Goal: Use online tool/utility: Utilize a website feature to perform a specific function

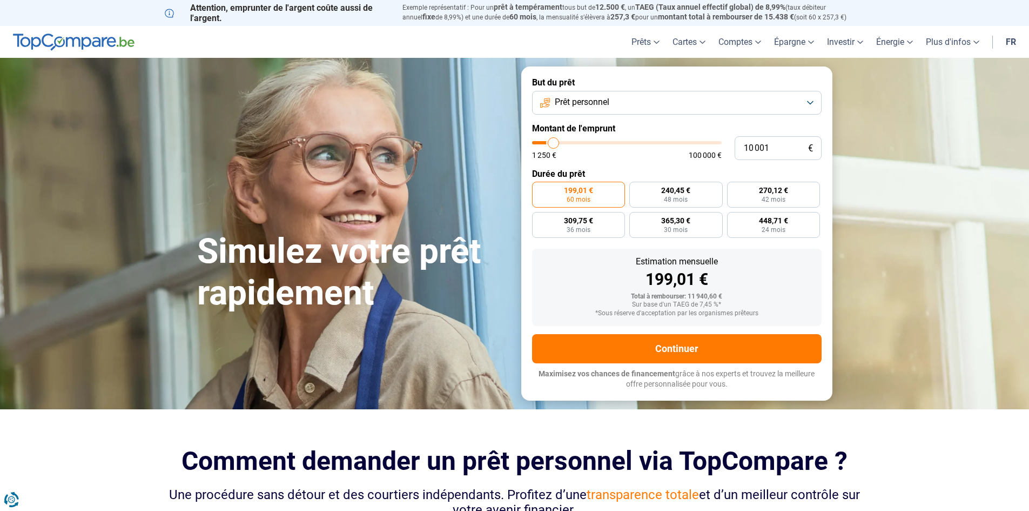
type input "8 500"
type input "8500"
type input "8 750"
type input "8750"
type input "9 500"
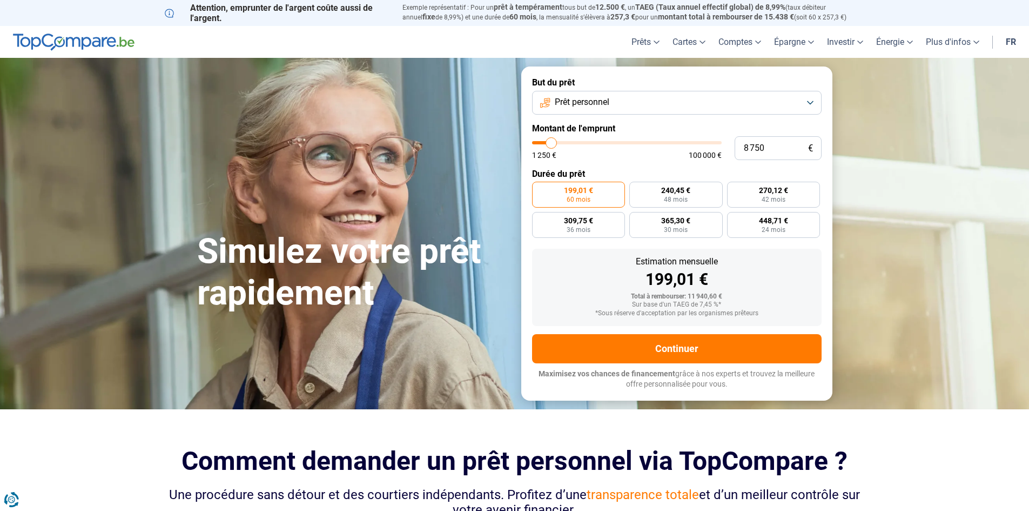
type input "9500"
type input "10 000"
type input "10000"
type input "10 250"
type input "10250"
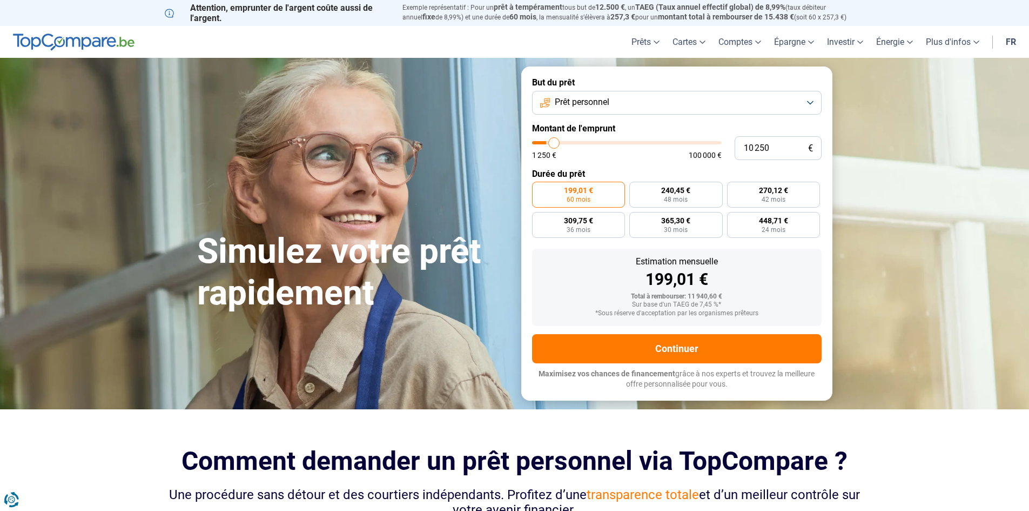
type input "10 500"
type input "10500"
type input "11 250"
type input "11250"
type input "11 500"
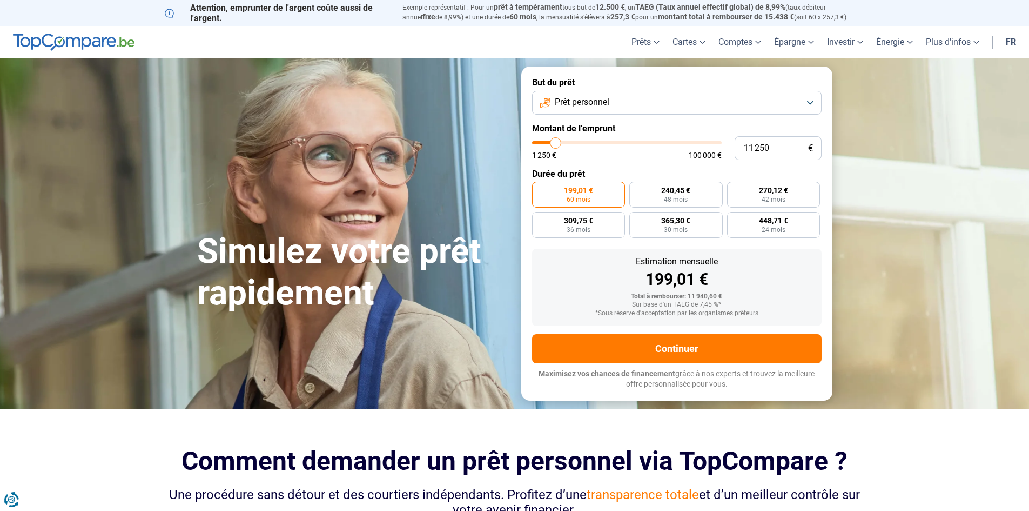
type input "11500"
type input "13 000"
type input "13000"
type input "15 000"
type input "15000"
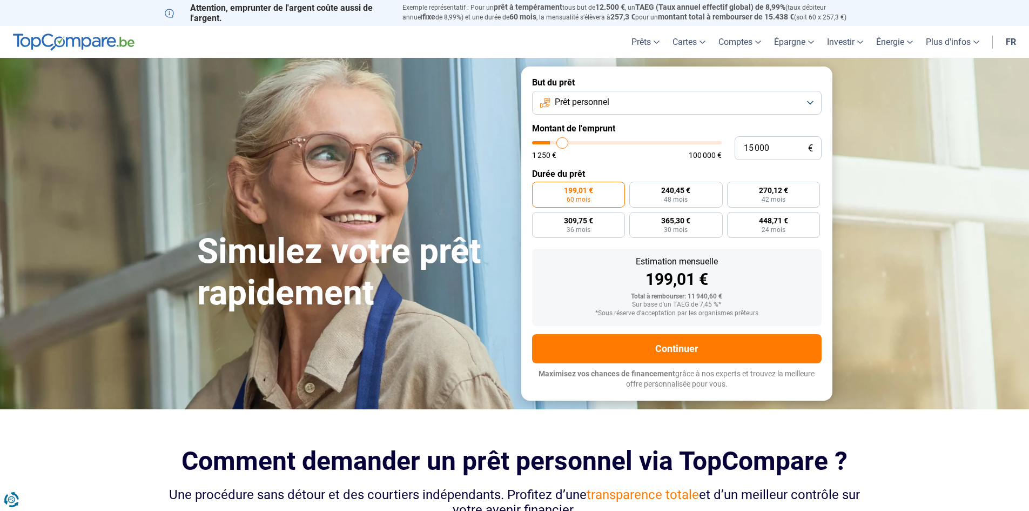
type input "17 500"
type input "17500"
type input "19 000"
type input "19000"
type input "19 250"
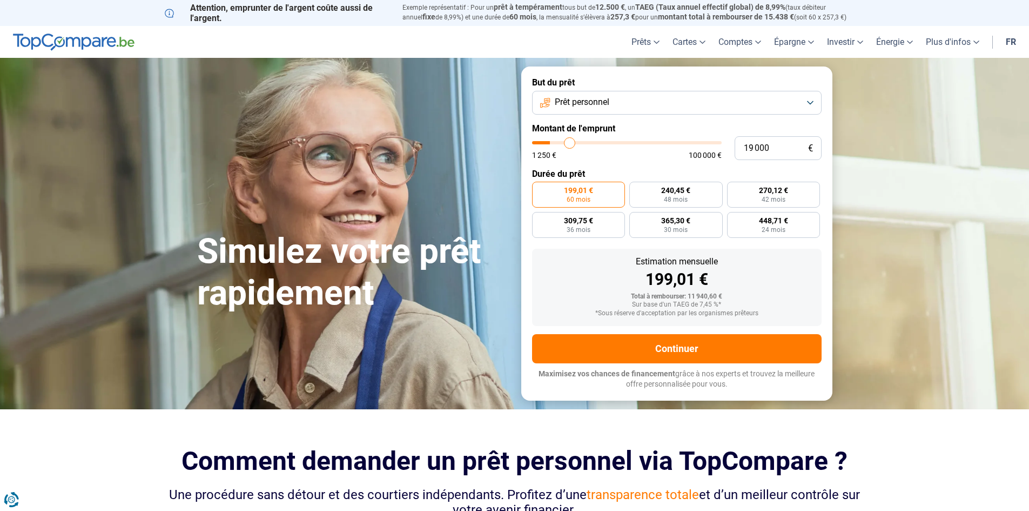
type input "19250"
type input "19 750"
type input "19750"
type input "20 000"
type input "20000"
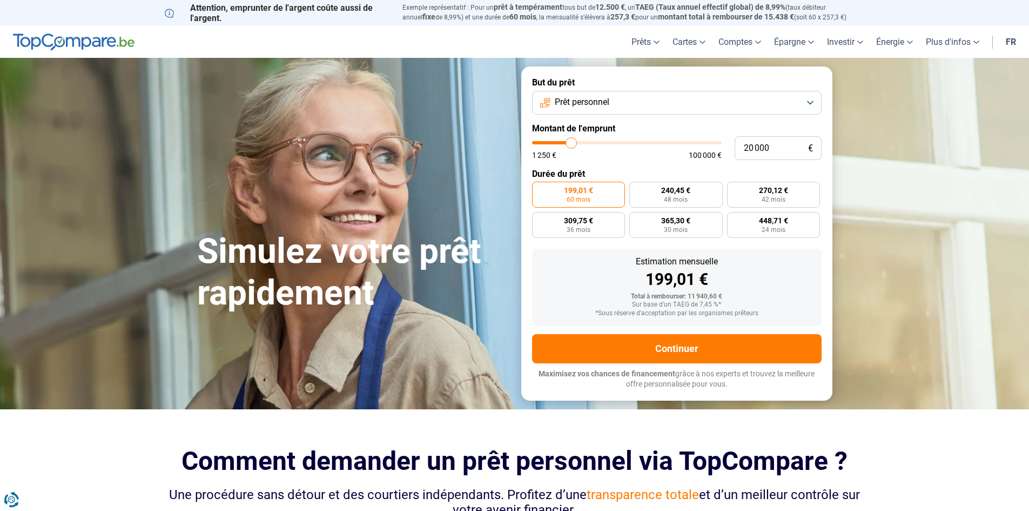
type input "20 250"
type input "20250"
type input "21 500"
type input "21500"
type input "22 250"
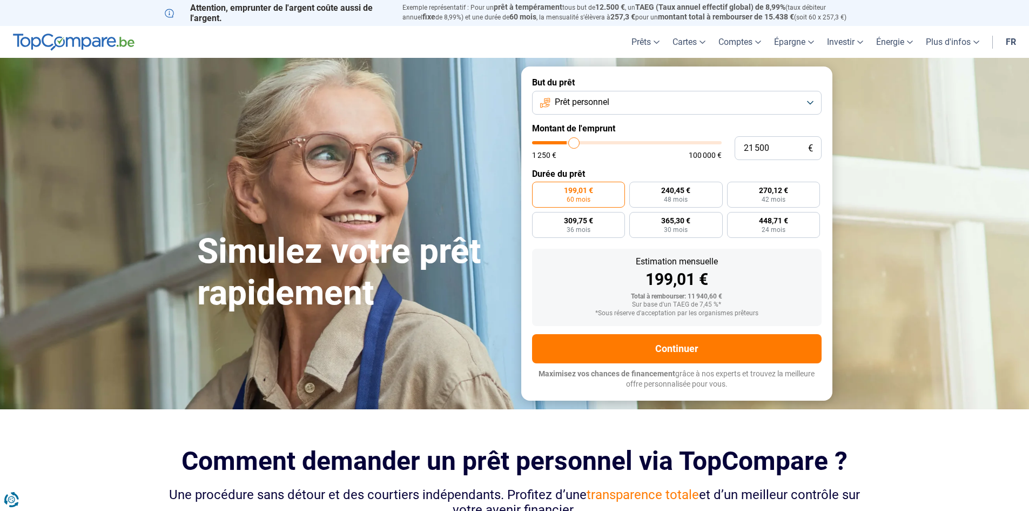
type input "22250"
type input "23 250"
type input "23250"
type input "23 750"
type input "23750"
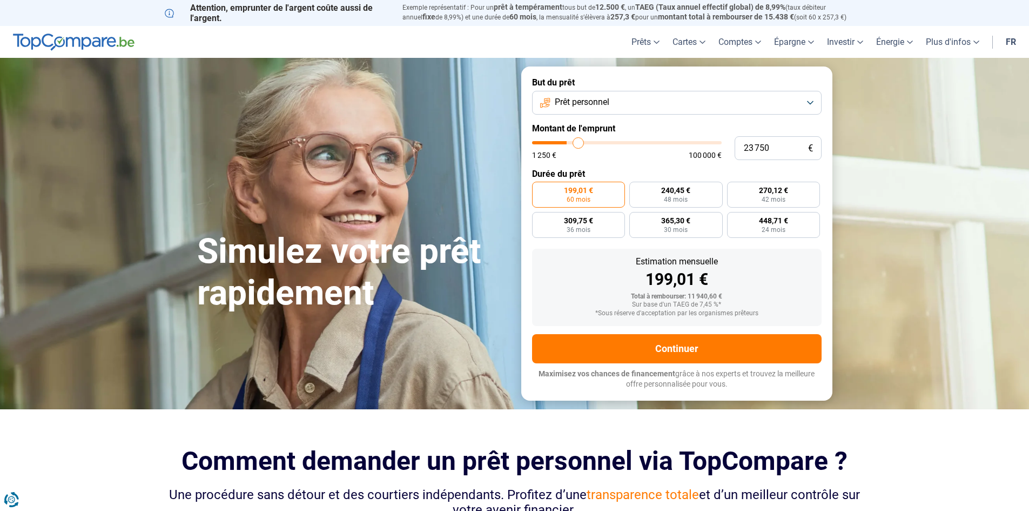
type input "24 250"
type input "24250"
type input "25 250"
type input "25250"
type input "27 500"
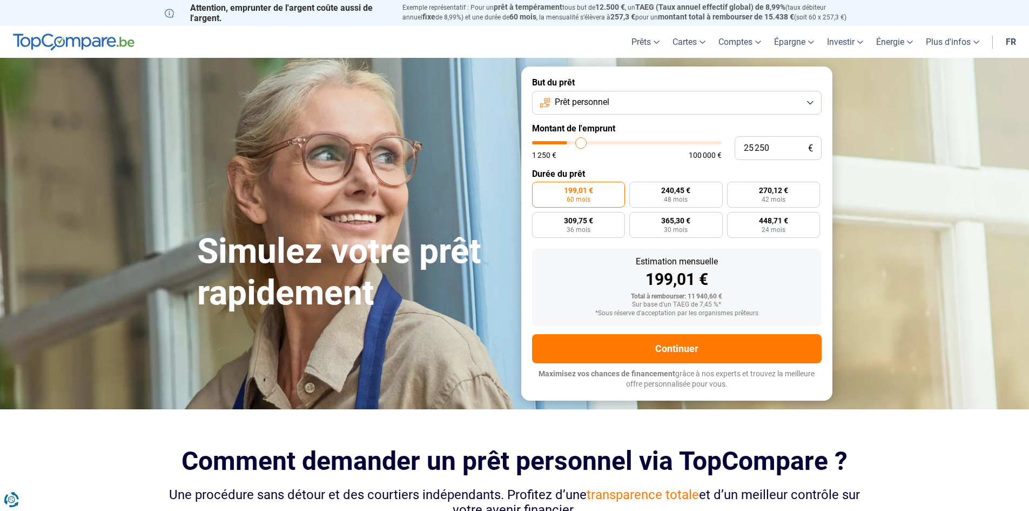
type input "27500"
type input "29 750"
type input "29750"
type input "31 750"
type input "31750"
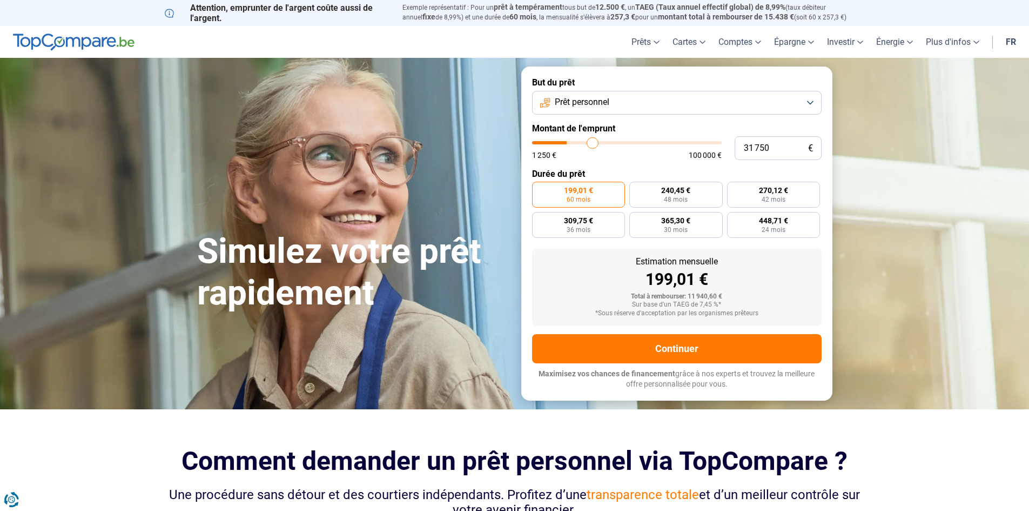
type input "32 500"
type input "32500"
type input "33 250"
type input "33250"
type input "33 750"
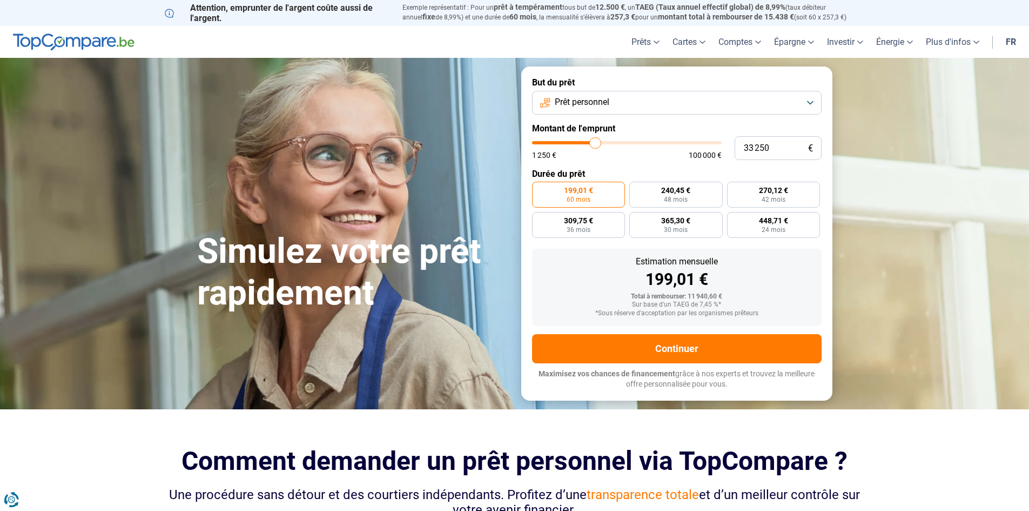
type input "33750"
type input "34 750"
type input "34750"
type input "35 750"
type input "35750"
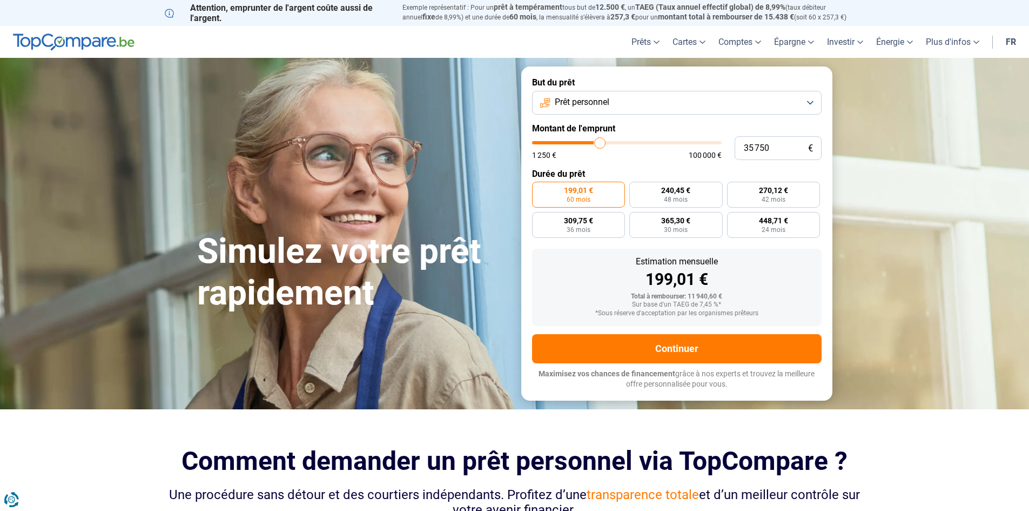
type input "37 250"
type input "37250"
type input "38 500"
type input "38500"
type input "40 000"
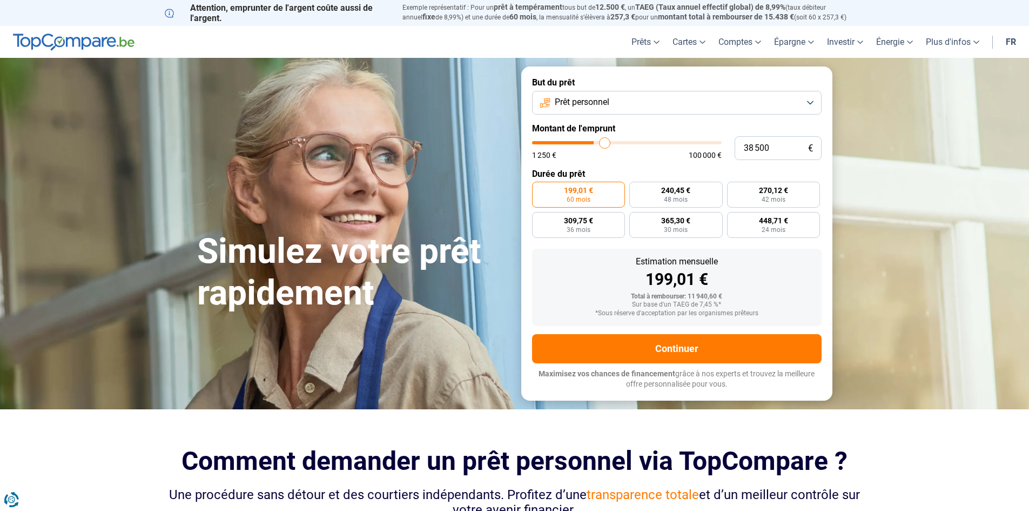
type input "40000"
type input "40 750"
type input "40750"
type input "41 000"
type input "41000"
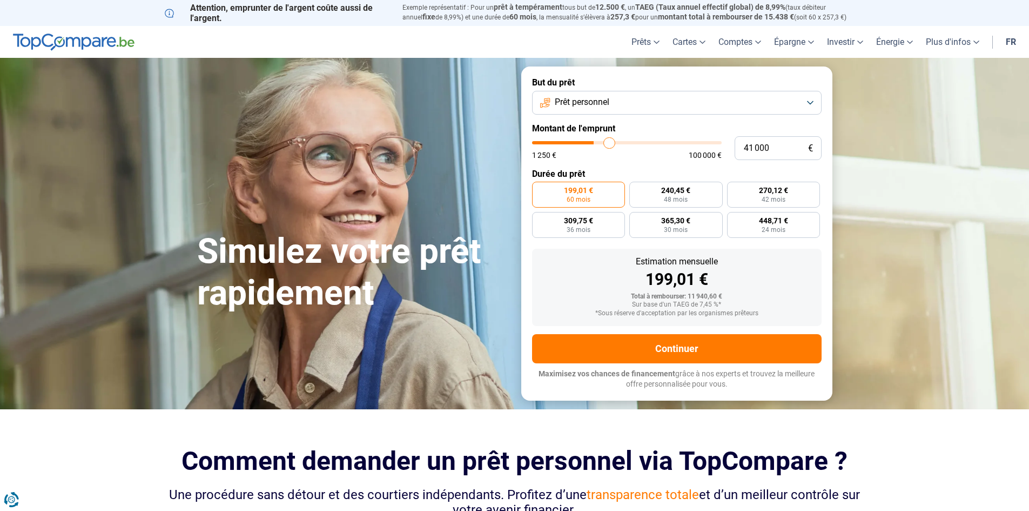
type input "42 000"
type input "42000"
type input "42 500"
type input "42500"
type input "43 000"
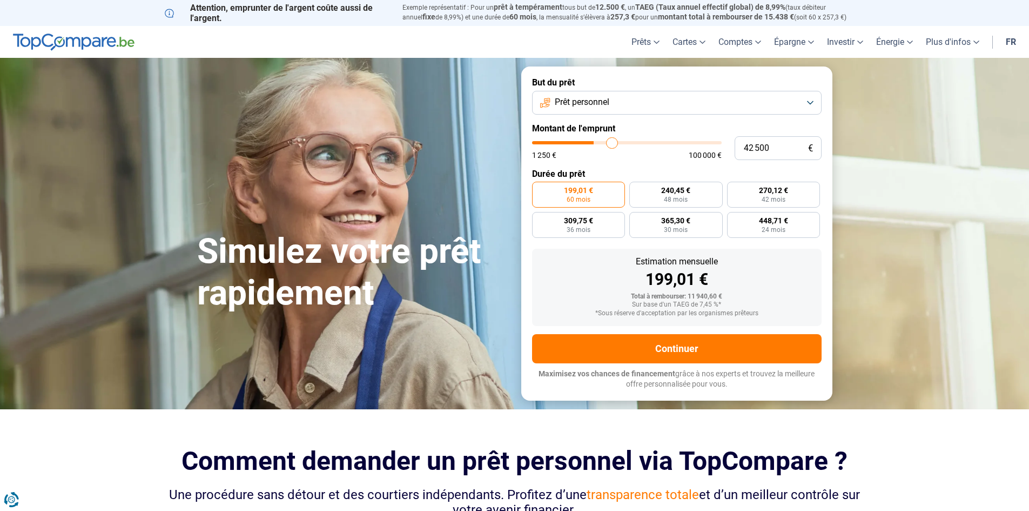
type input "43000"
type input "43 750"
type input "43750"
type input "44 250"
type input "44250"
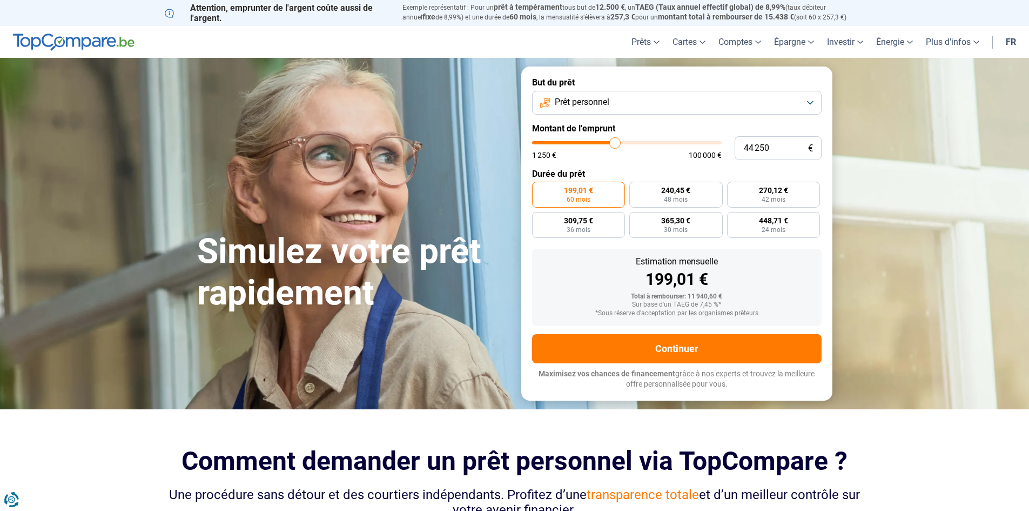
type input "46 000"
type input "46000"
type input "48 000"
type input "48000"
type input "49 000"
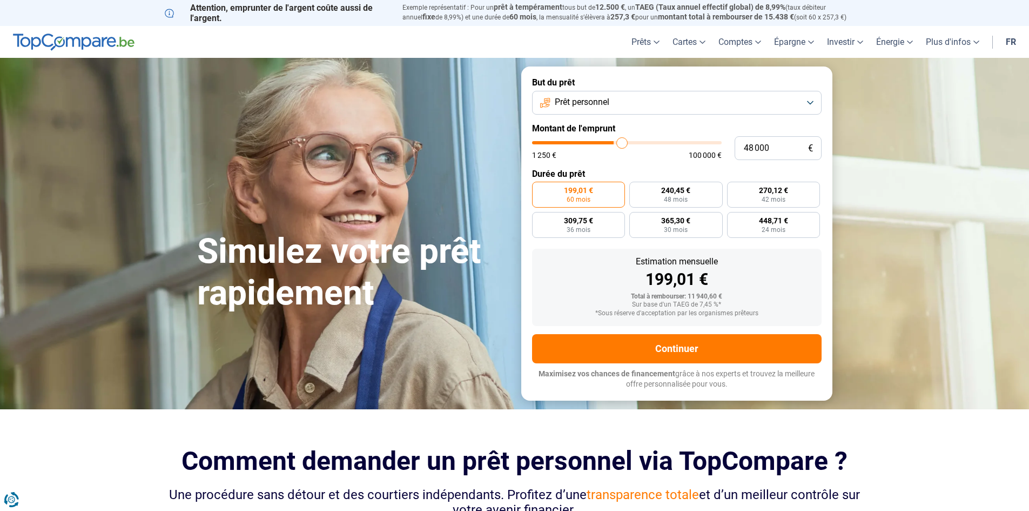
type input "49000"
type input "50 250"
type input "50250"
type input "51 000"
type input "51000"
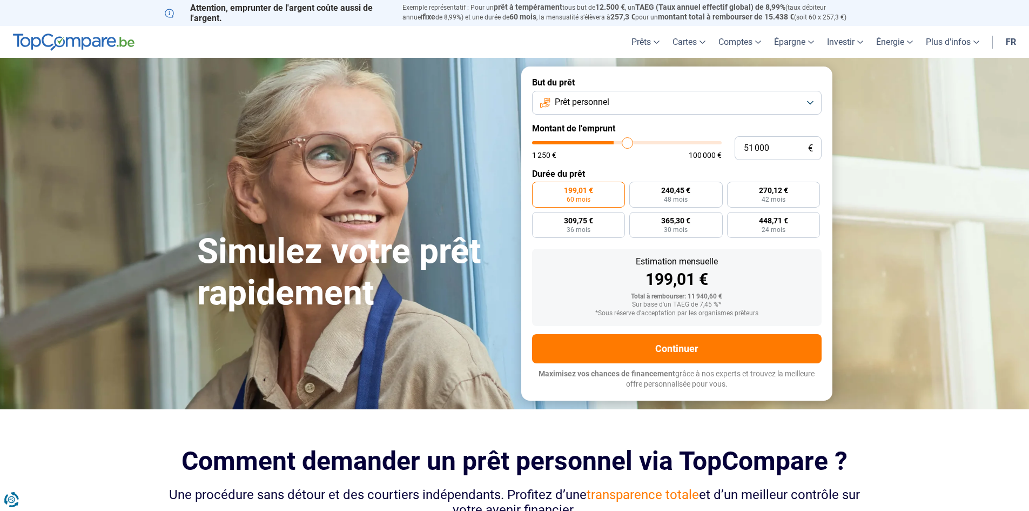
type input "51 250"
type input "51250"
type input "51 500"
type input "51500"
type input "51 750"
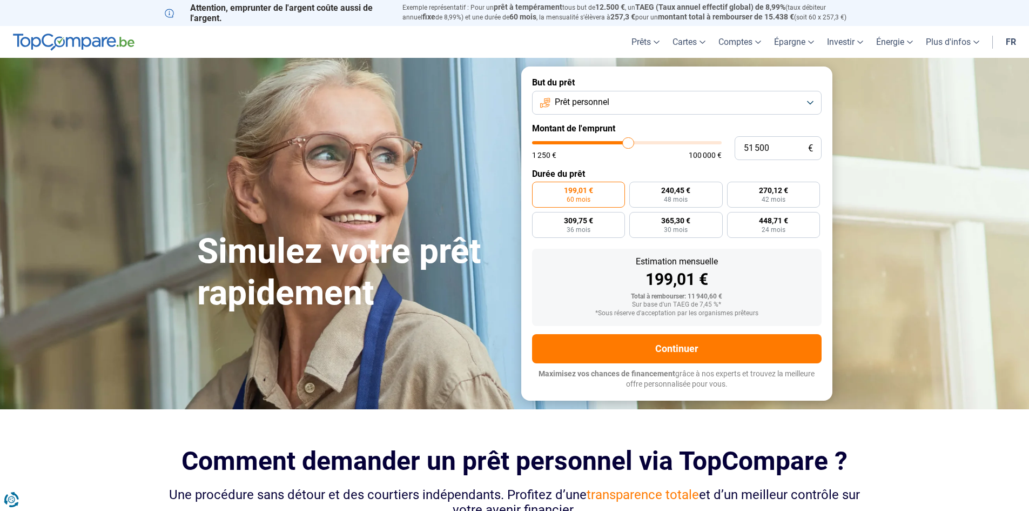
type input "51750"
type input "52 000"
type input "52000"
type input "52 750"
type input "52750"
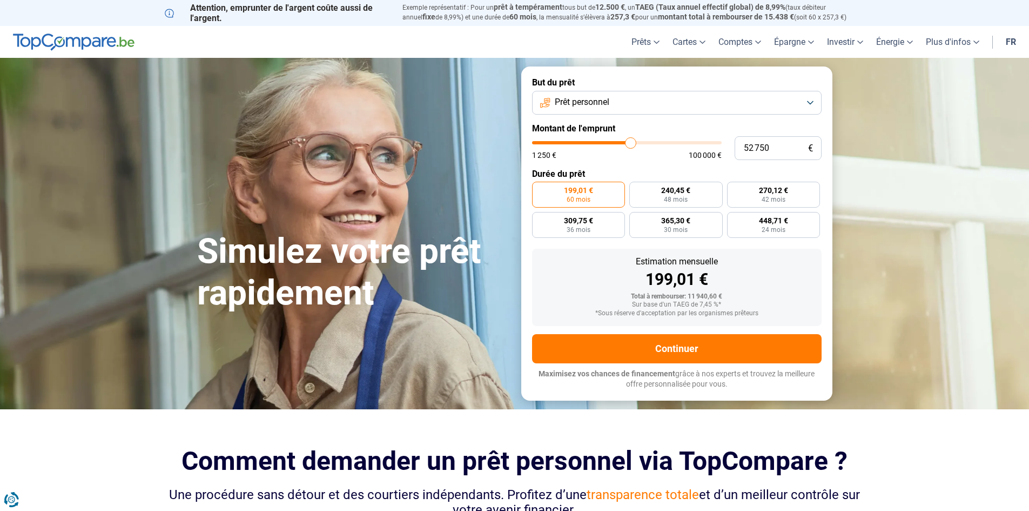
type input "52 500"
type input "52500"
type input "52 000"
type input "52000"
type input "51 750"
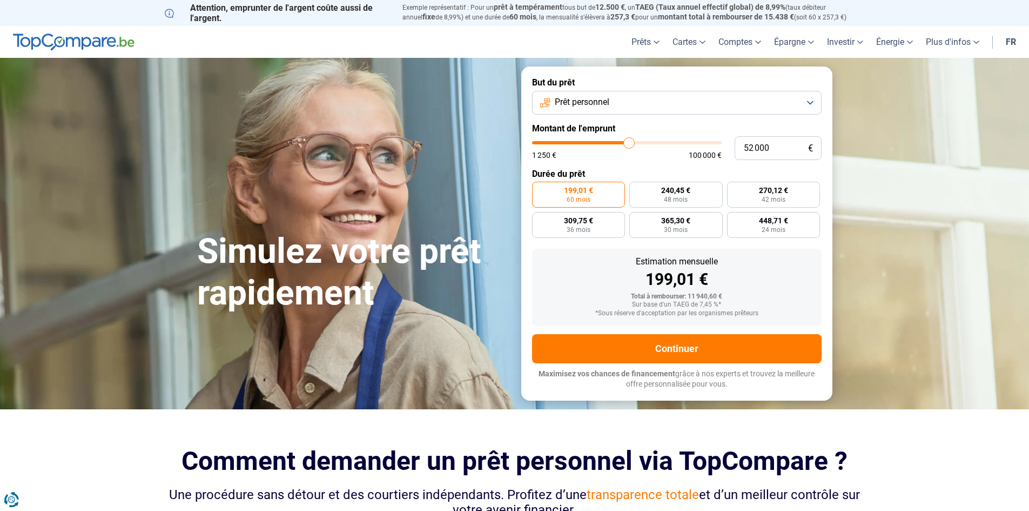
type input "51750"
type input "51 500"
type input "51500"
type input "51 250"
type input "51250"
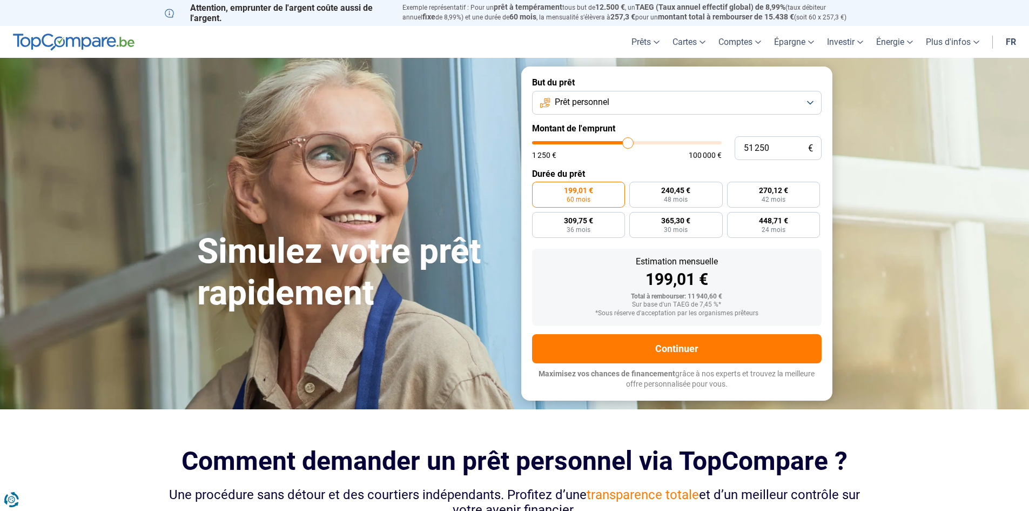
type input "51 000"
type input "51000"
type input "50 500"
type input "50500"
type input "50 250"
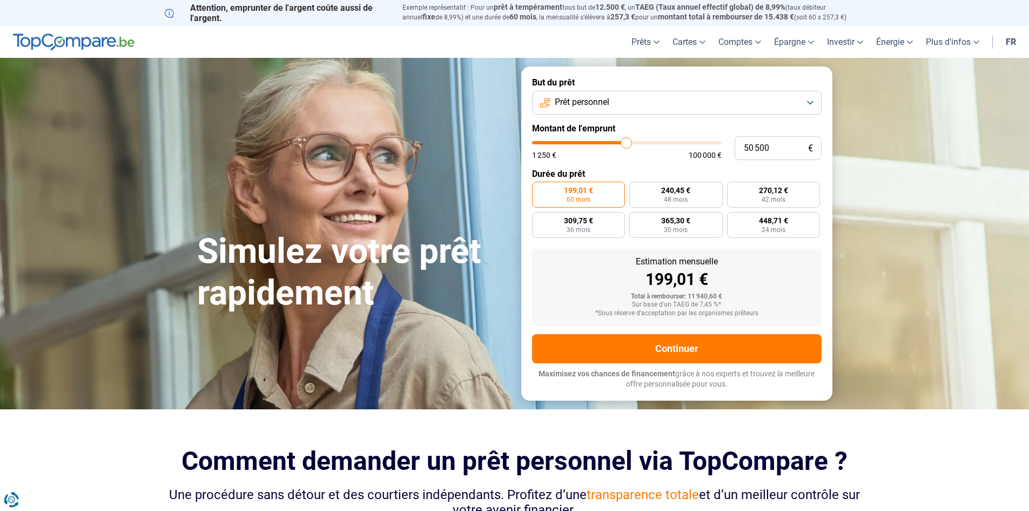
type input "50250"
type input "50 000"
type input "50000"
type input "50 250"
drag, startPoint x: 551, startPoint y: 144, endPoint x: 626, endPoint y: 142, distance: 75.7
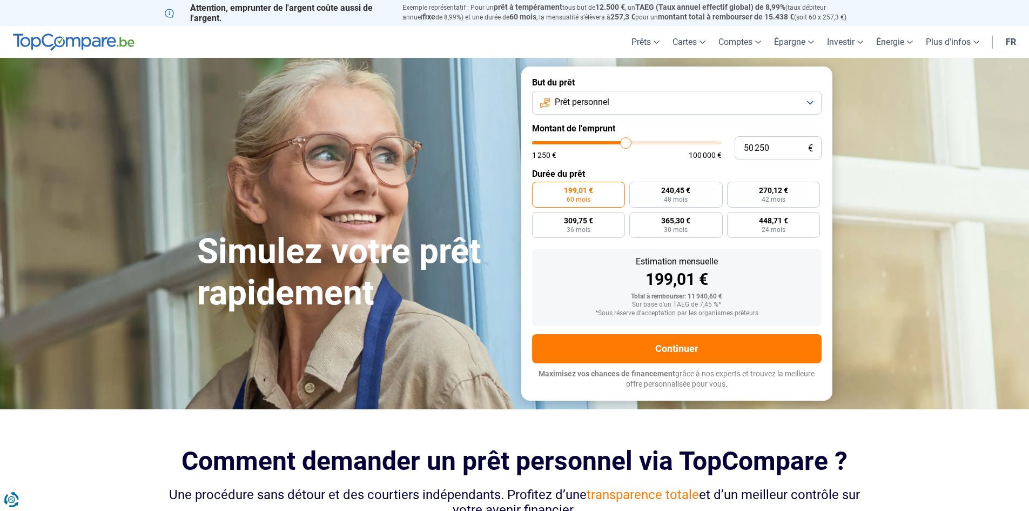
type input "50250"
click at [626, 142] on input "range" at bounding box center [627, 142] width 190 height 3
radio input "false"
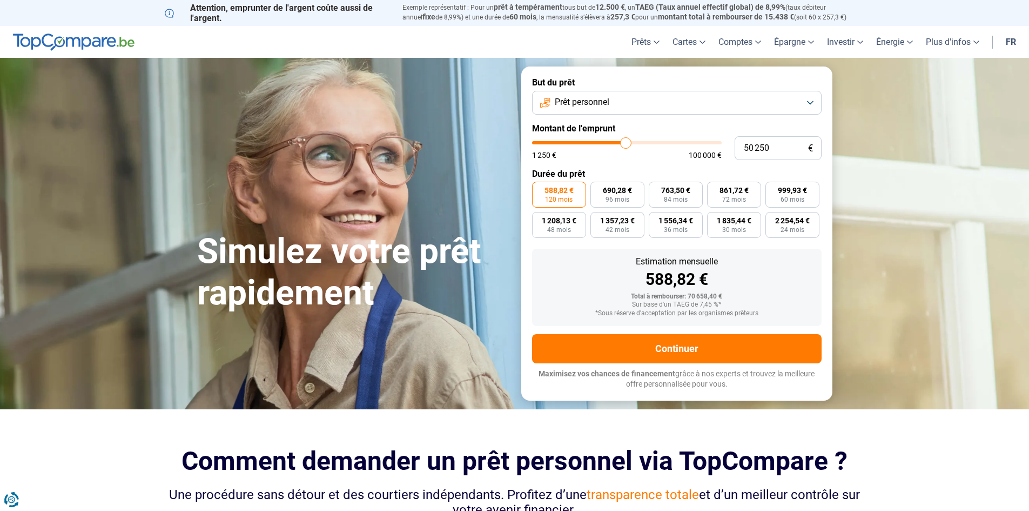
click at [777, 98] on button "Prêt personnel" at bounding box center [677, 103] width 290 height 24
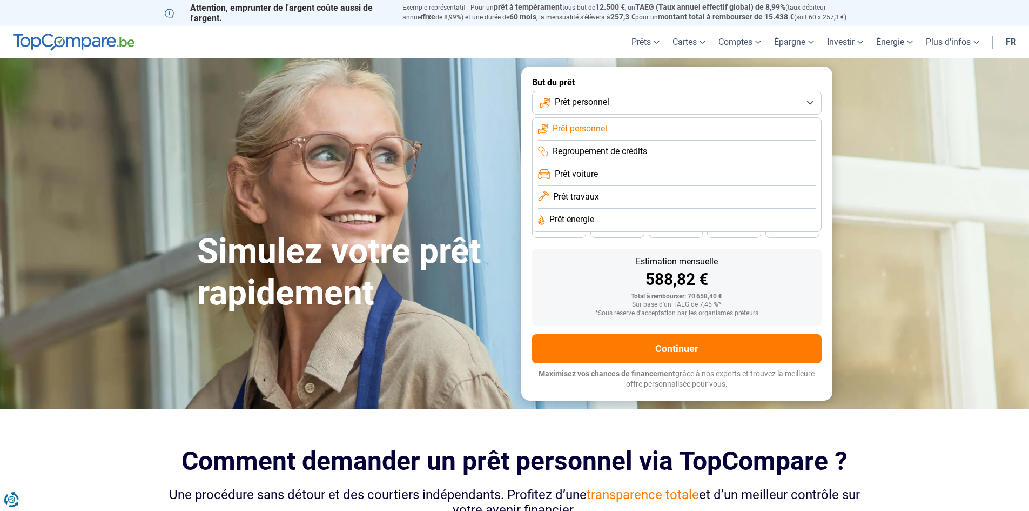
click at [600, 174] on li "Prêt voiture" at bounding box center [677, 174] width 278 height 23
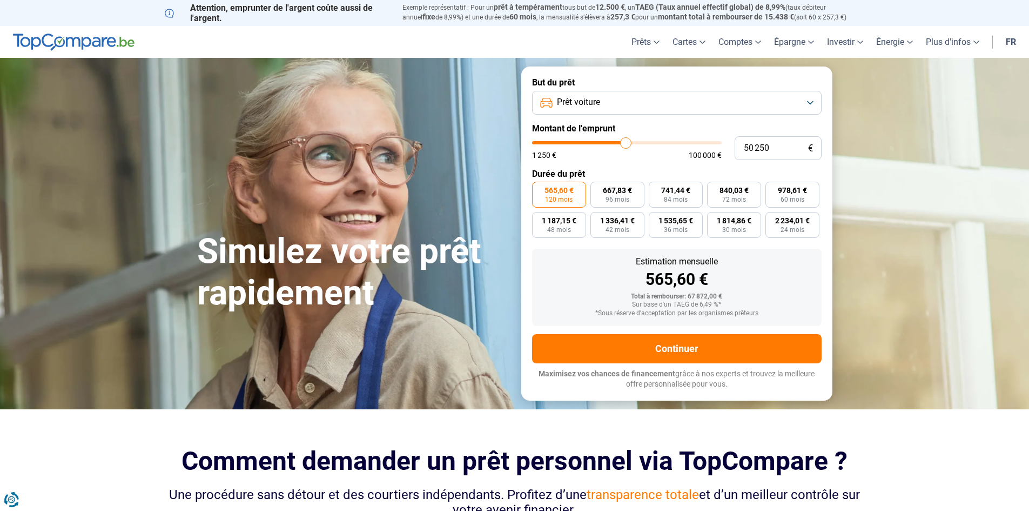
click at [474, 186] on div "Simulez votre prêt rapidement" at bounding box center [353, 233] width 324 height 161
